Goal: Task Accomplishment & Management: Manage account settings

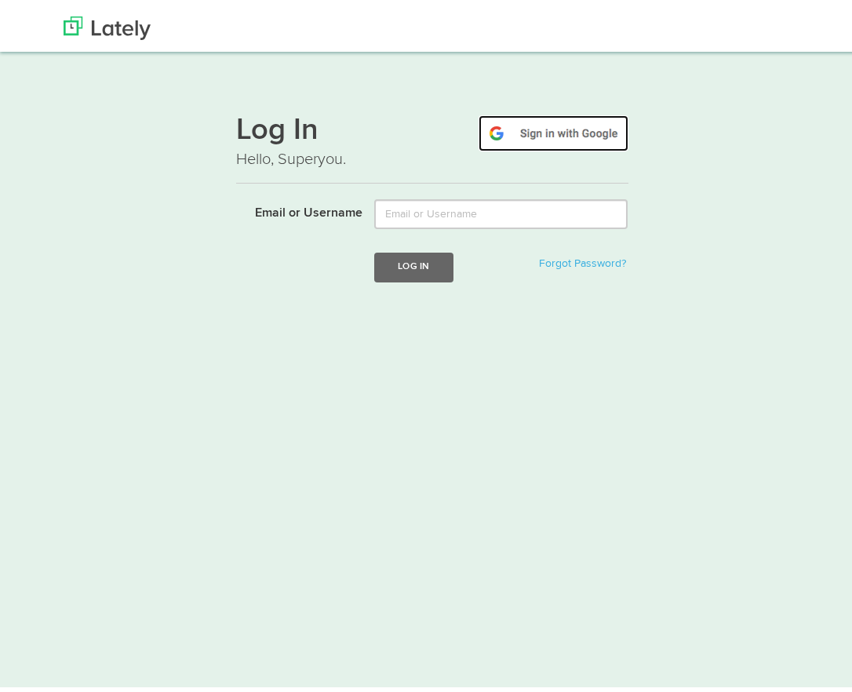
click at [564, 136] on img at bounding box center [553, 129] width 150 height 36
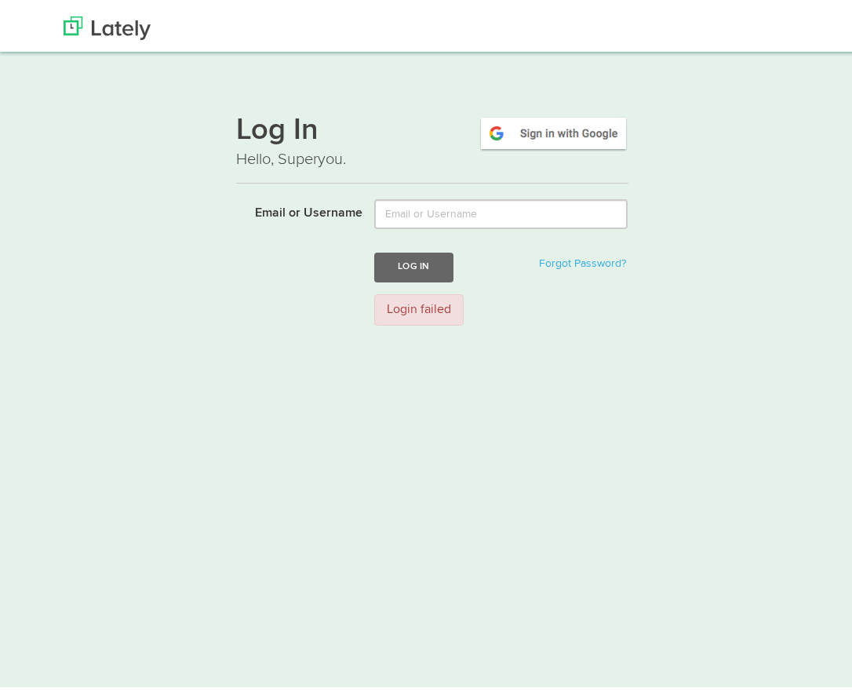
click at [707, 157] on div "Log In Hello, Superyou. Email or Username Log In Forgot Password? Login failed" at bounding box center [432, 214] width 714 height 238
click at [567, 130] on img at bounding box center [553, 129] width 150 height 36
click at [135, 27] on img at bounding box center [107, 24] width 87 height 24
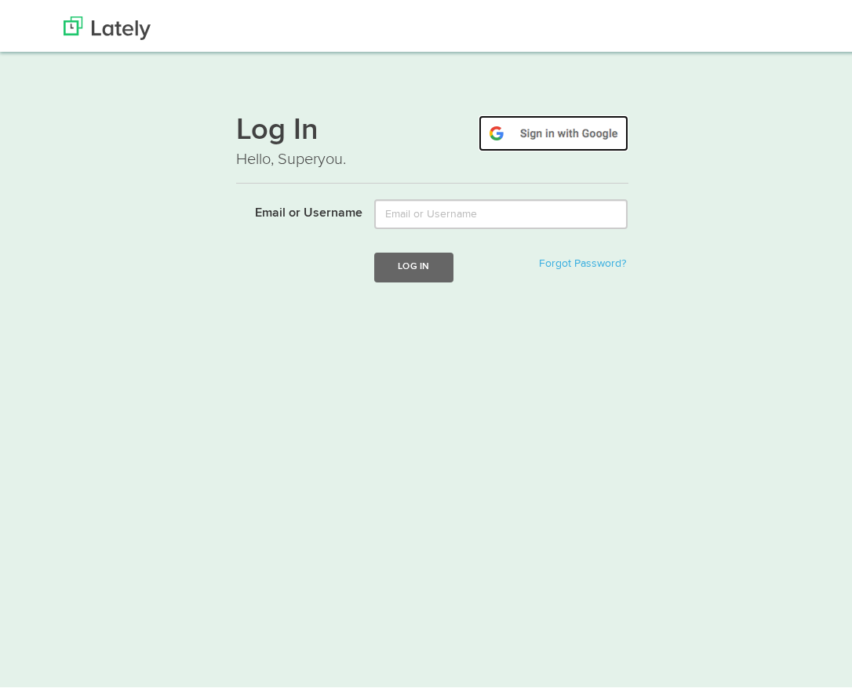
click at [572, 126] on img at bounding box center [553, 129] width 150 height 36
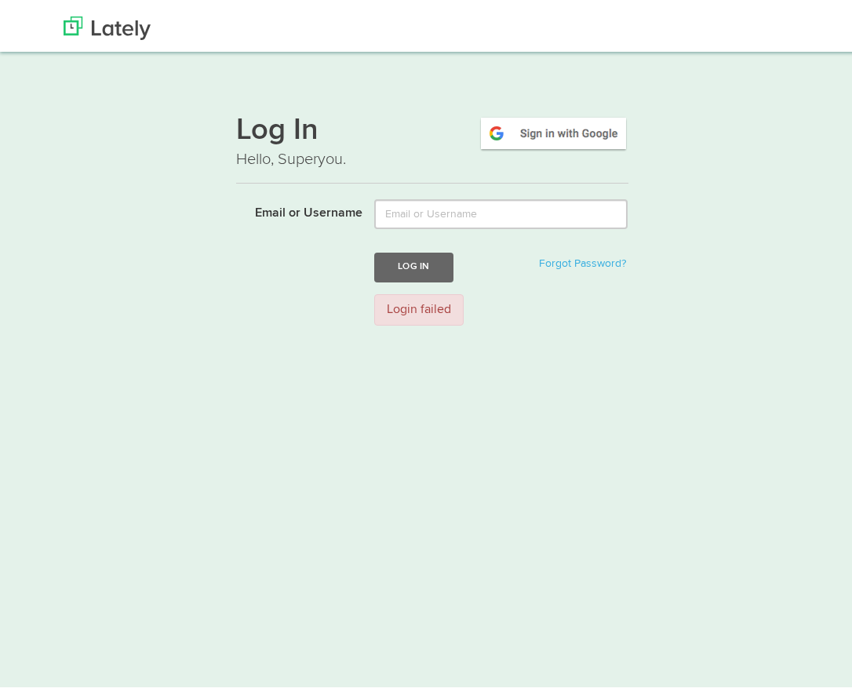
type input "ayseelagoz78@gmail.com"
click at [427, 265] on button "Log In" at bounding box center [413, 262] width 78 height 29
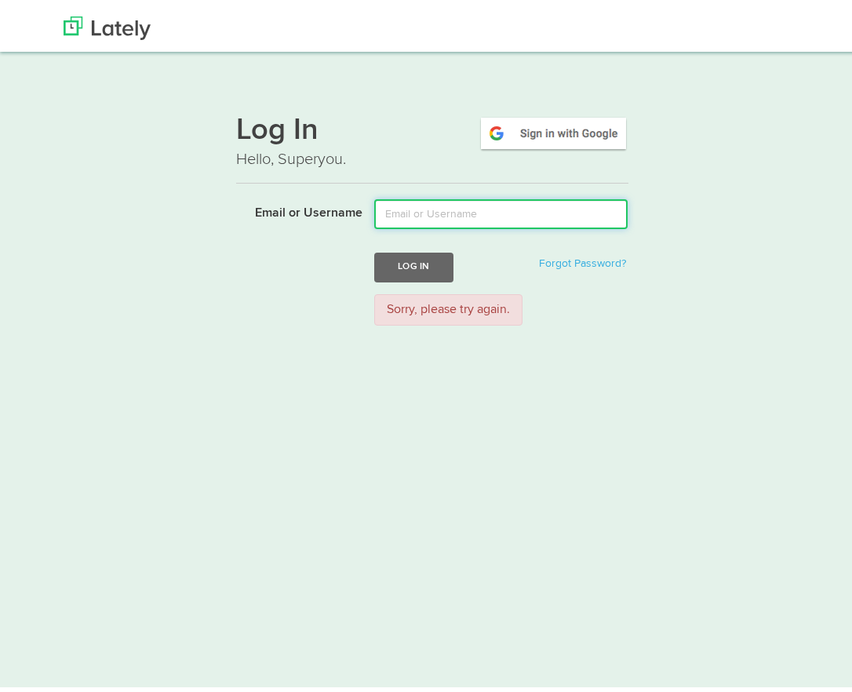
click at [438, 203] on input "Email or Username" at bounding box center [500, 210] width 253 height 30
click at [389, 336] on html "Thanks! Schedule Your Demo You Are Awesome! We’re superpsyched to learn more ab…" at bounding box center [432, 362] width 864 height 725
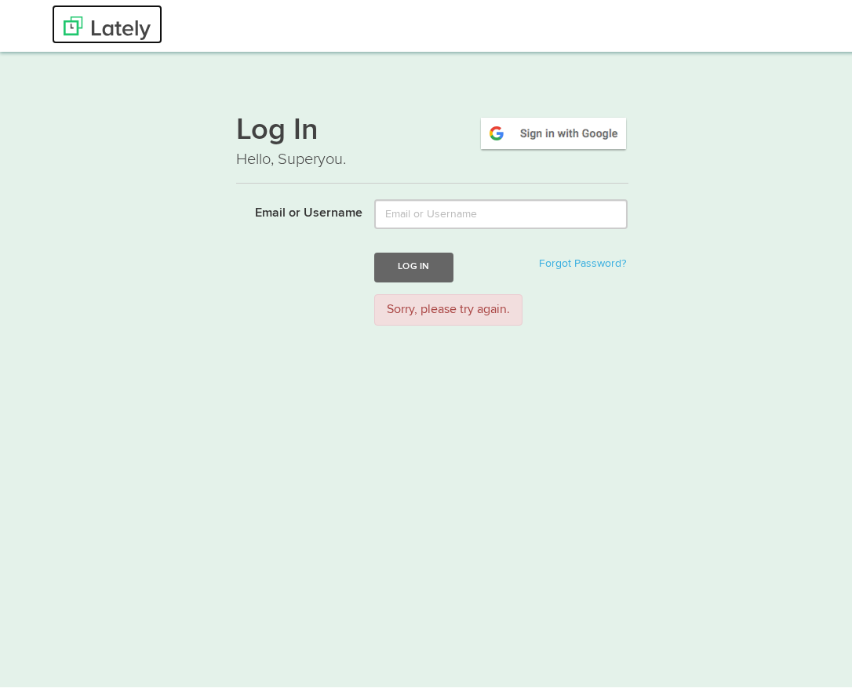
click at [115, 25] on img at bounding box center [107, 24] width 87 height 24
